Goal: Navigation & Orientation: Find specific page/section

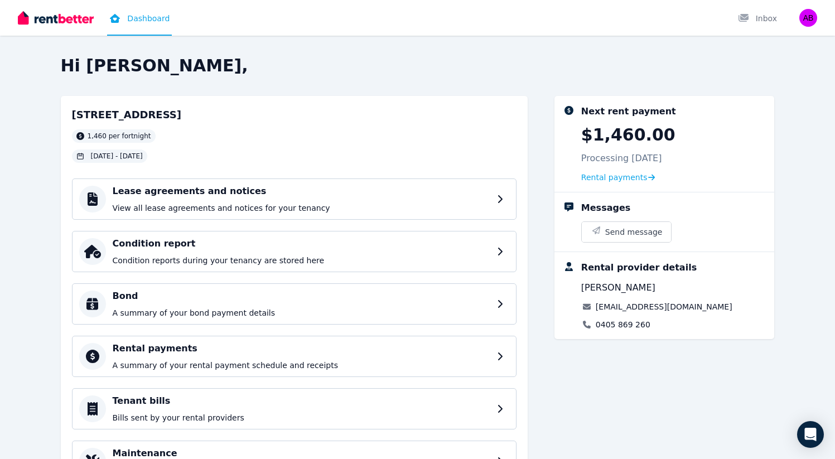
click at [112, 21] on icon at bounding box center [115, 18] width 10 height 9
click at [122, 21] on link "Dashboard" at bounding box center [139, 18] width 65 height 36
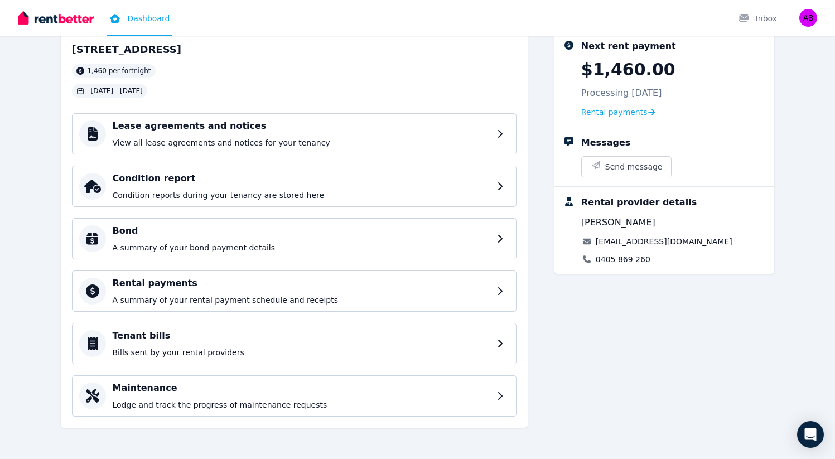
click at [77, 22] on img at bounding box center [56, 17] width 76 height 17
